Goal: Entertainment & Leisure: Consume media (video, audio)

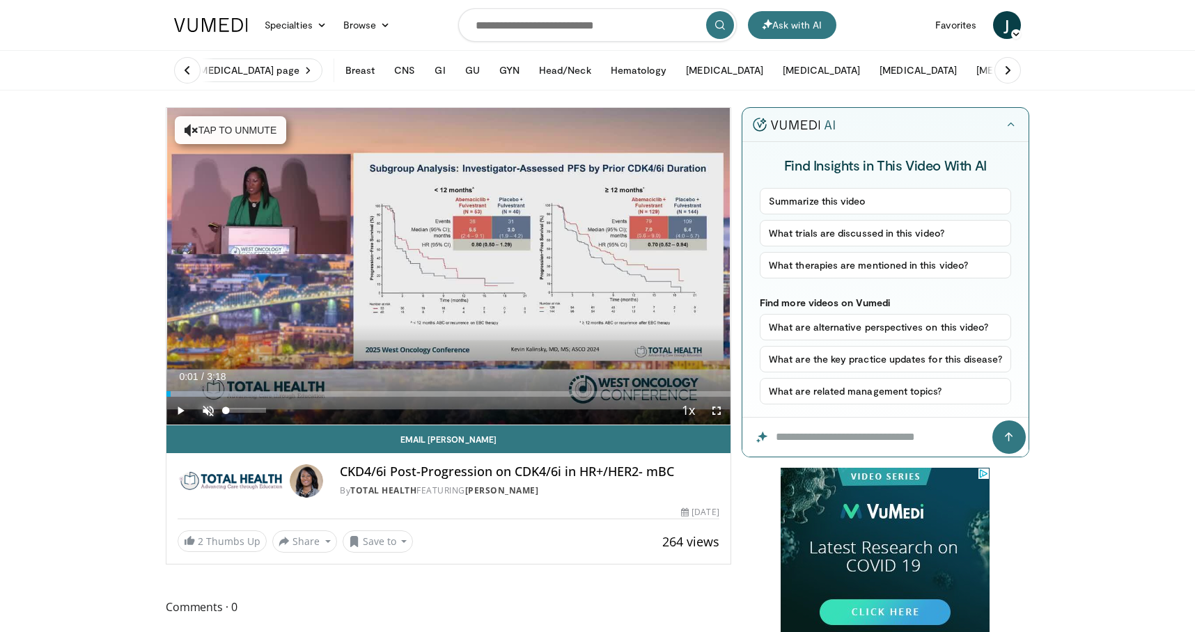
drag, startPoint x: 213, startPoint y: 411, endPoint x: 201, endPoint y: 414, distance: 12.8
click at [213, 411] on span "Video Player" at bounding box center [208, 411] width 28 height 28
click at [183, 410] on span "Video Player" at bounding box center [180, 411] width 28 height 28
